Goal: Task Accomplishment & Management: Complete application form

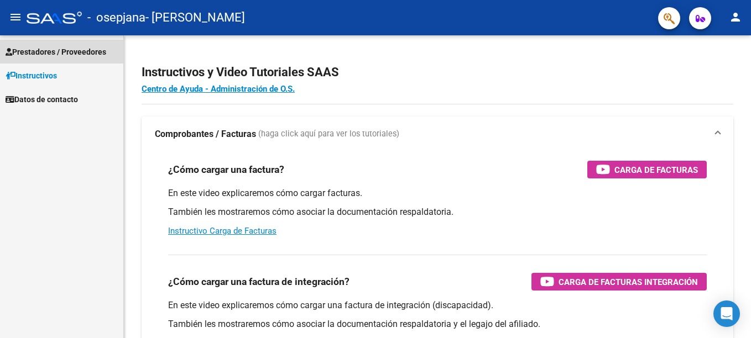
click at [71, 53] on span "Prestadores / Proveedores" at bounding box center [56, 52] width 101 height 12
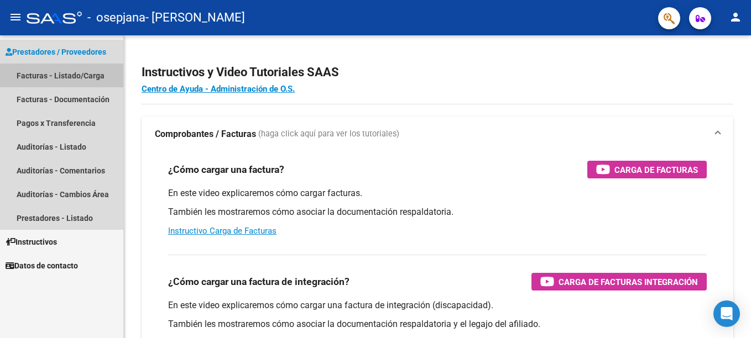
click at [64, 76] on link "Facturas - Listado/Carga" at bounding box center [61, 76] width 123 height 24
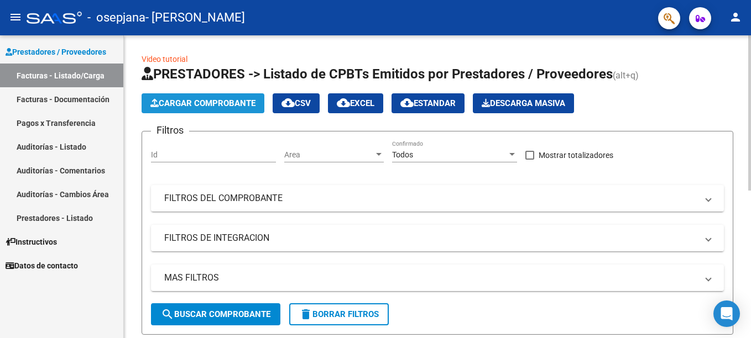
click at [241, 106] on span "Cargar Comprobante" at bounding box center [202, 103] width 105 height 10
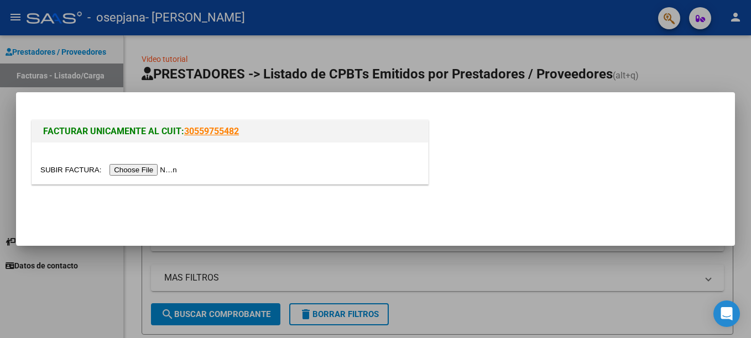
click at [146, 170] on input "file" at bounding box center [110, 170] width 140 height 12
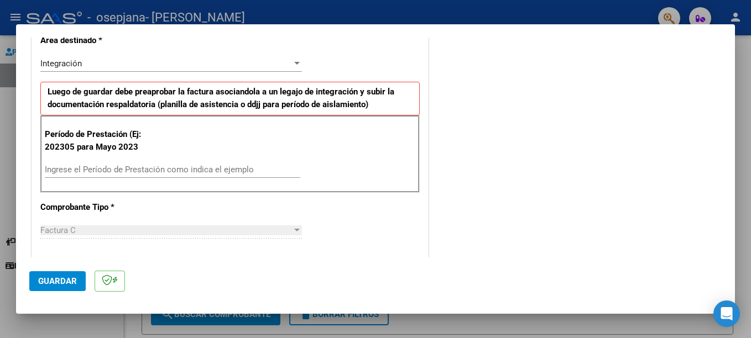
scroll to position [265, 0]
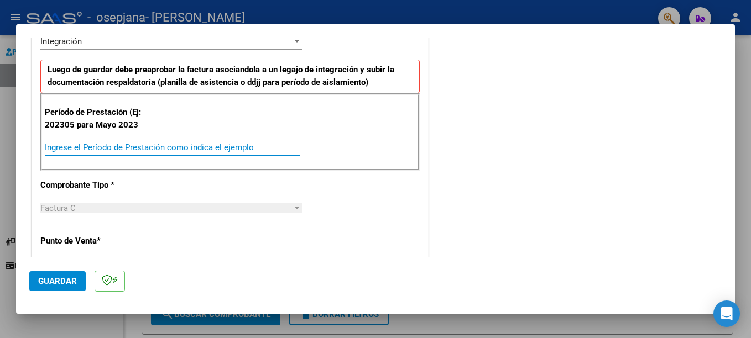
click at [101, 145] on input "Ingrese el Período de Prestación como indica el ejemplo" at bounding box center [172, 148] width 255 height 10
type input "202507"
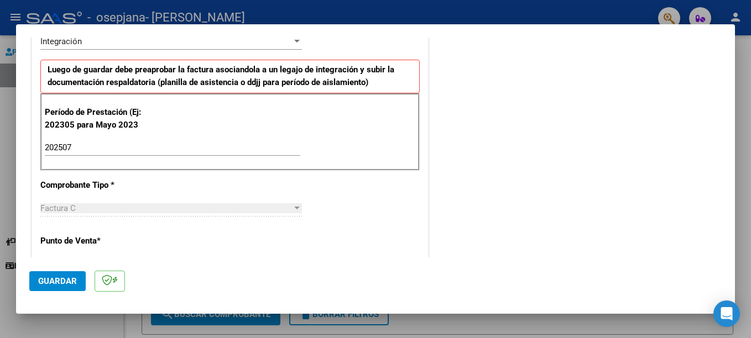
click at [358, 190] on div "CUIT * 27-40499452-8 Ingresar CUIT ANALISIS PRESTADOR Area destinado * Integrac…" at bounding box center [230, 315] width 396 height 811
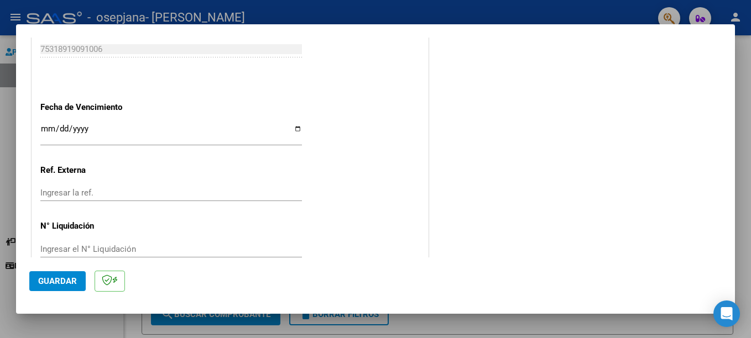
scroll to position [730, 0]
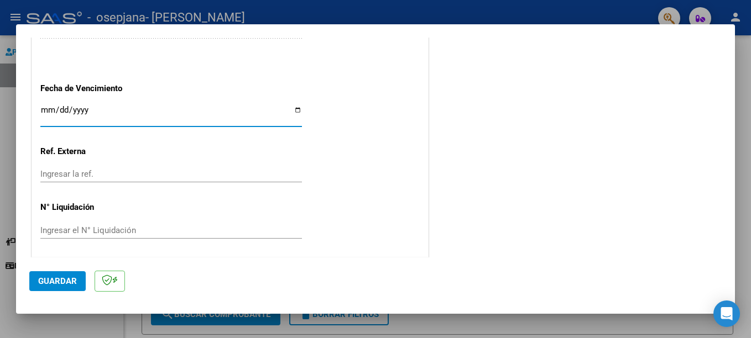
click at [293, 111] on input "Ingresar la fecha" at bounding box center [171, 115] width 262 height 18
type input "[DATE]"
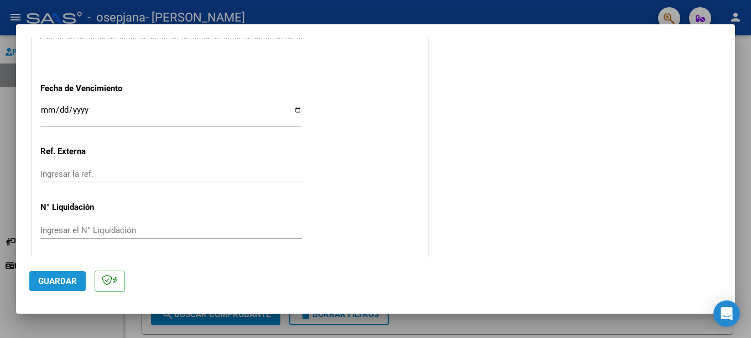
click at [79, 284] on button "Guardar" at bounding box center [57, 281] width 56 height 20
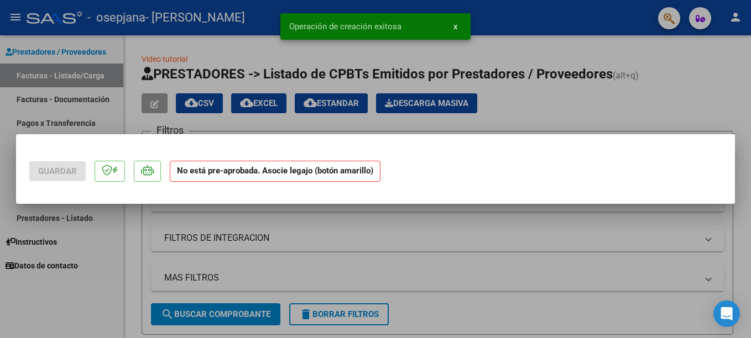
scroll to position [0, 0]
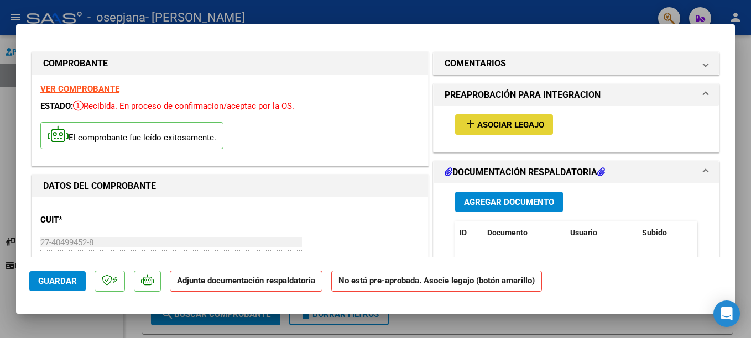
click at [477, 128] on span "Asociar Legajo" at bounding box center [510, 125] width 67 height 10
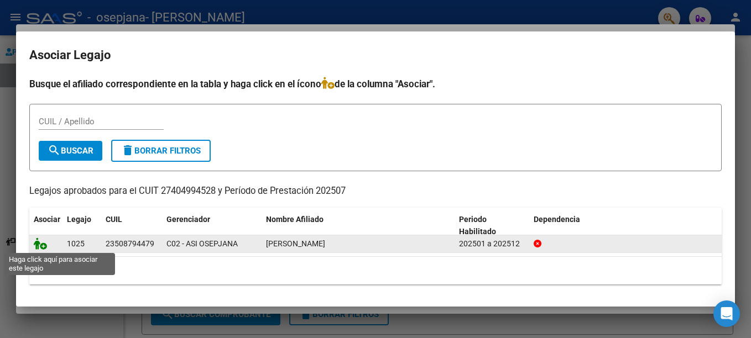
click at [41, 245] on icon at bounding box center [40, 244] width 13 height 12
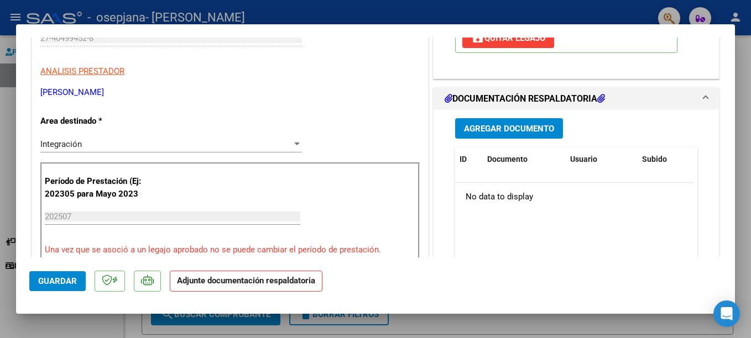
scroll to position [221, 0]
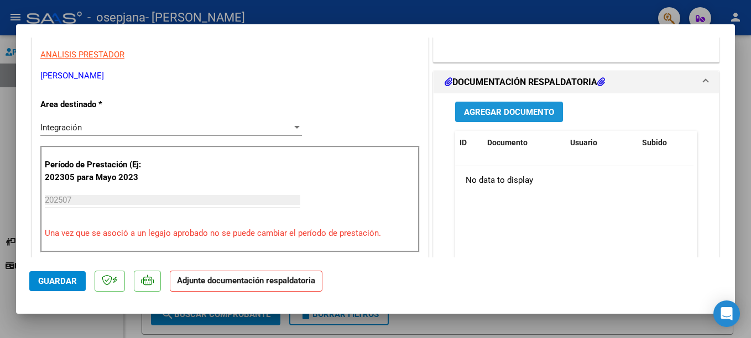
click at [537, 107] on span "Agregar Documento" at bounding box center [509, 112] width 90 height 10
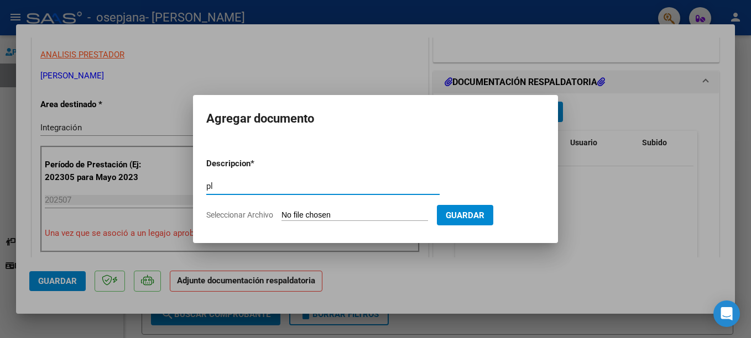
type input "PLANILLADEASISTENCIA"
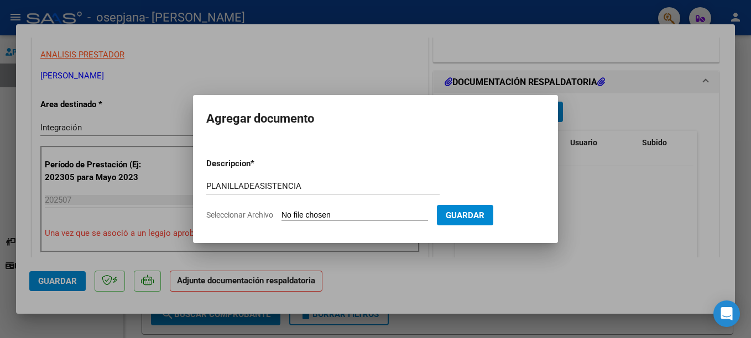
click at [253, 212] on span "Seleccionar Archivo" at bounding box center [239, 215] width 67 height 9
click at [281, 212] on input "Seleccionar Archivo" at bounding box center [354, 216] width 147 height 11
click at [260, 217] on span "Seleccionar Archivo" at bounding box center [239, 215] width 67 height 9
click at [281, 217] on input "Seleccionar Archivo" at bounding box center [354, 216] width 147 height 11
type input "C:\fakepath\osepjanajulio.pdf"
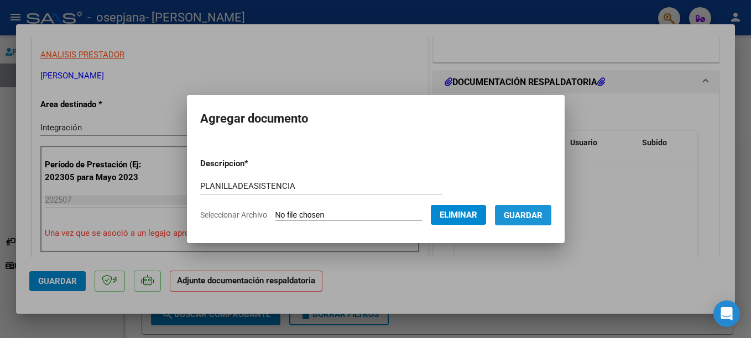
click at [537, 215] on span "Guardar" at bounding box center [523, 216] width 39 height 10
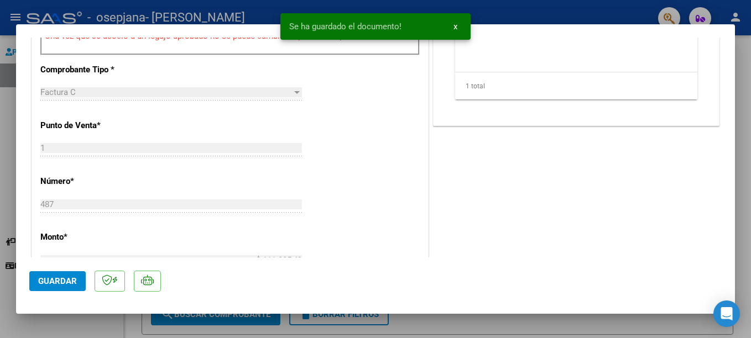
scroll to position [420, 0]
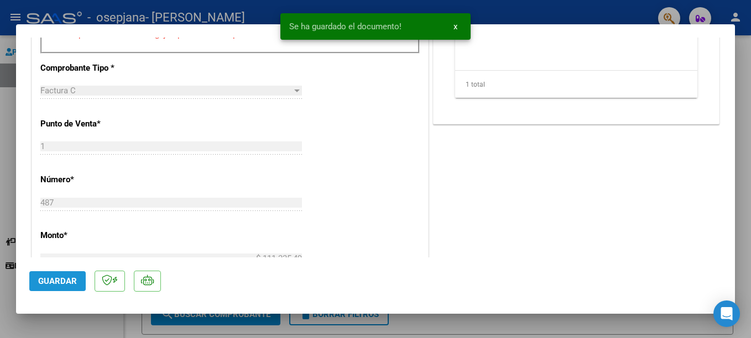
click at [62, 284] on span "Guardar" at bounding box center [57, 281] width 39 height 10
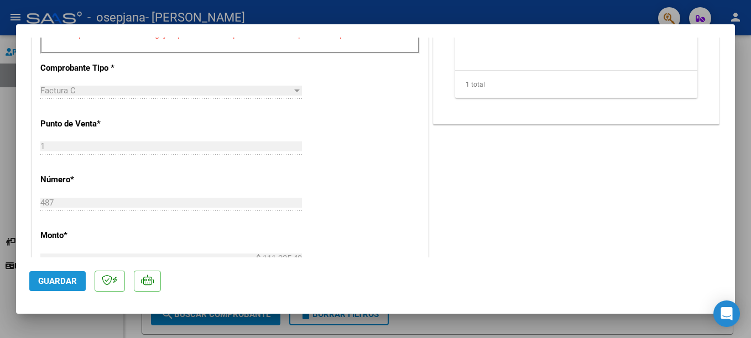
click at [65, 278] on span "Guardar" at bounding box center [57, 281] width 39 height 10
